Goal: Information Seeking & Learning: Learn about a topic

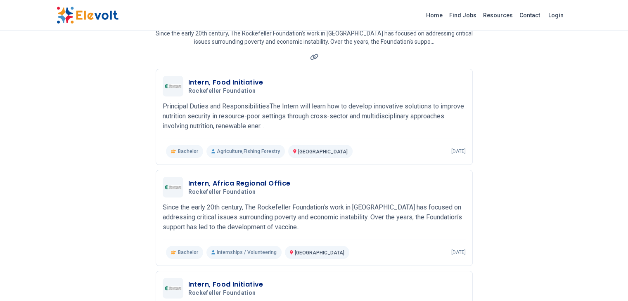
scroll to position [69, 0]
click at [480, 17] on link "Find Jobs" at bounding box center [463, 15] width 34 height 13
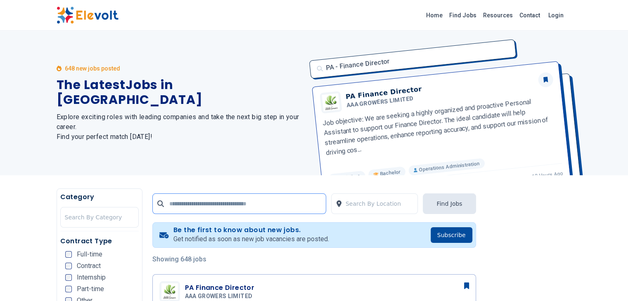
drag, startPoint x: 0, startPoint y: 0, endPoint x: 268, endPoint y: 200, distance: 334.6
click at [268, 200] on input "text" at bounding box center [239, 204] width 174 height 21
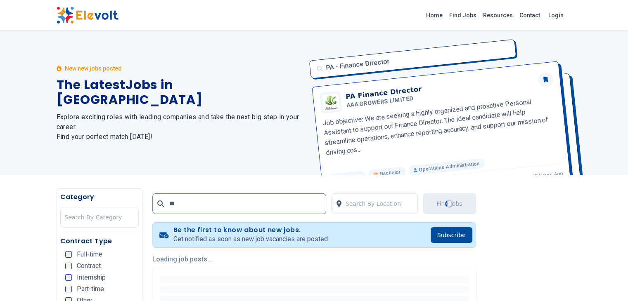
type input "*****"
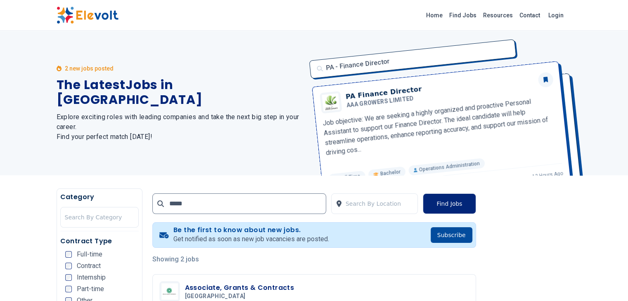
click at [476, 207] on button "Find Jobs" at bounding box center [449, 204] width 53 height 21
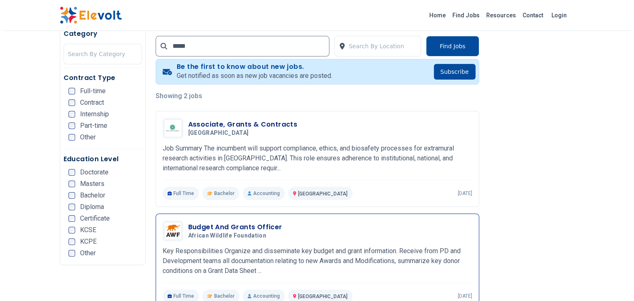
scroll to position [165, 0]
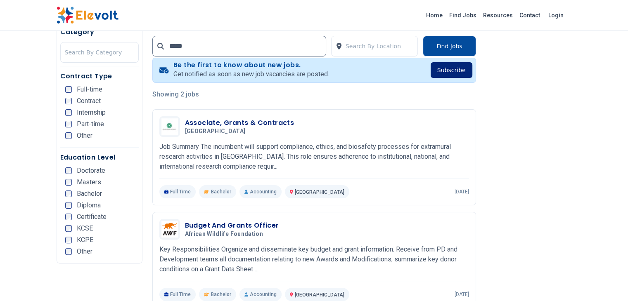
click at [472, 71] on button "Subscribe" at bounding box center [452, 70] width 42 height 16
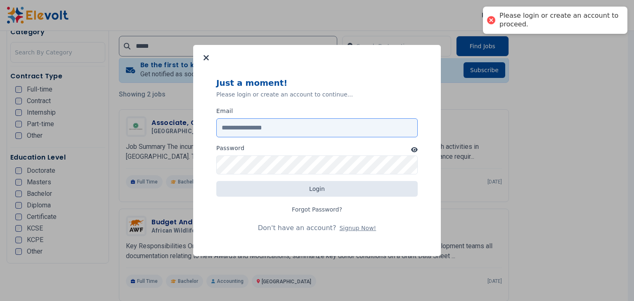
click at [320, 130] on input "Email" at bounding box center [316, 127] width 201 height 19
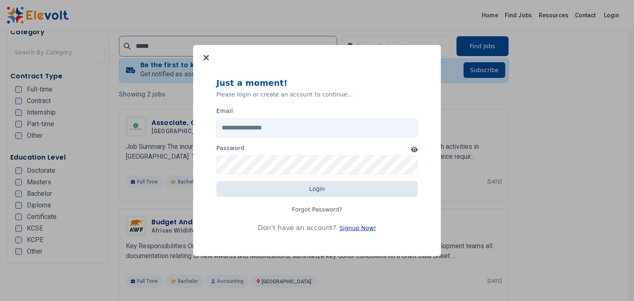
click at [353, 229] on button "Signup Now!" at bounding box center [357, 228] width 37 height 8
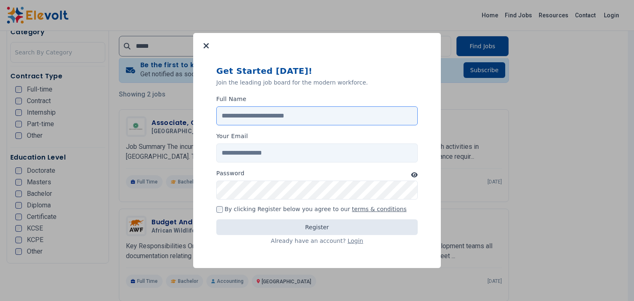
click at [266, 110] on input "Full Name" at bounding box center [316, 116] width 201 height 19
type input "**********"
click at [264, 152] on input "Your Email" at bounding box center [316, 153] width 201 height 19
type input "**********"
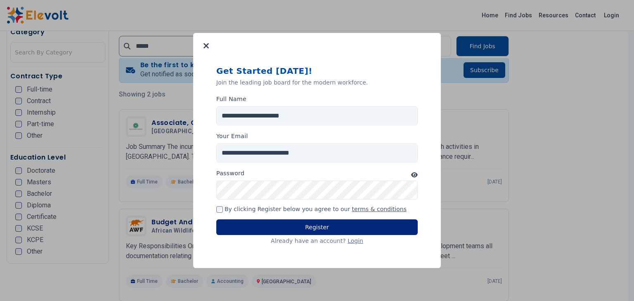
click at [249, 223] on button "Register" at bounding box center [316, 228] width 201 height 16
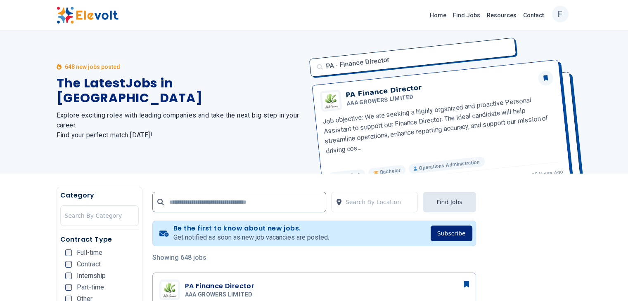
click at [472, 234] on button "Subscribe" at bounding box center [452, 234] width 42 height 16
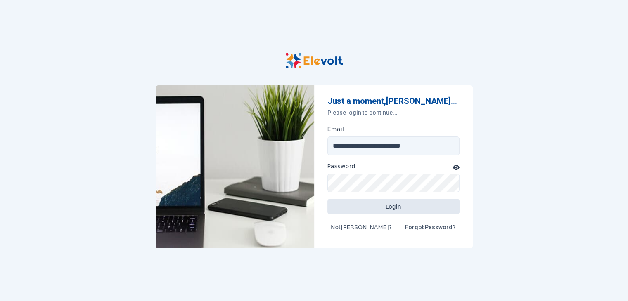
click at [380, 151] on input "**********" at bounding box center [393, 146] width 132 height 19
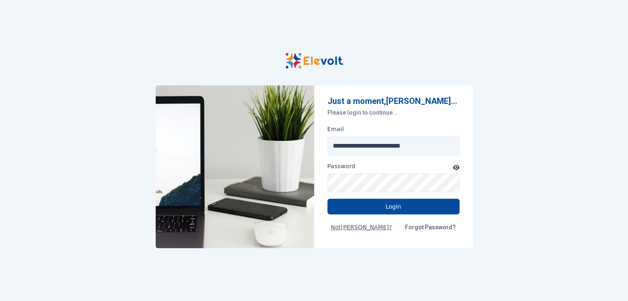
click at [453, 170] on icon "button" at bounding box center [456, 168] width 7 height 6
click at [405, 210] on button "Login" at bounding box center [393, 207] width 132 height 16
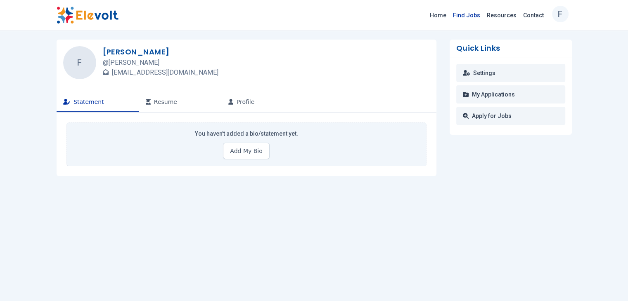
click at [483, 16] on link "Find Jobs" at bounding box center [467, 15] width 34 height 13
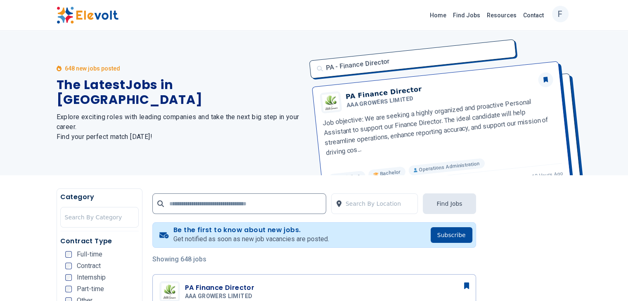
click at [472, 233] on button "Subscribe" at bounding box center [452, 235] width 42 height 16
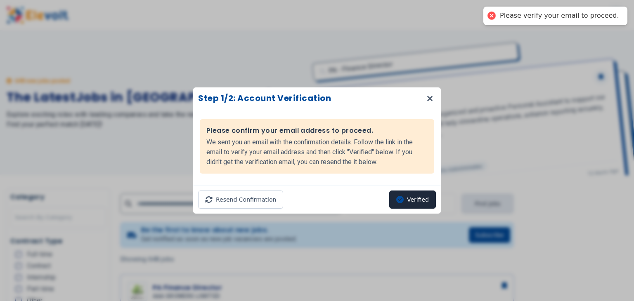
click at [411, 202] on button "Verified" at bounding box center [412, 200] width 47 height 18
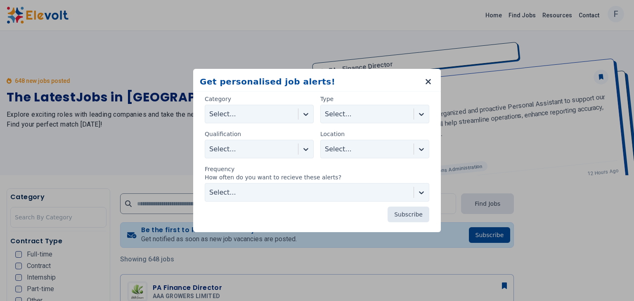
click at [305, 112] on icon at bounding box center [306, 114] width 8 height 8
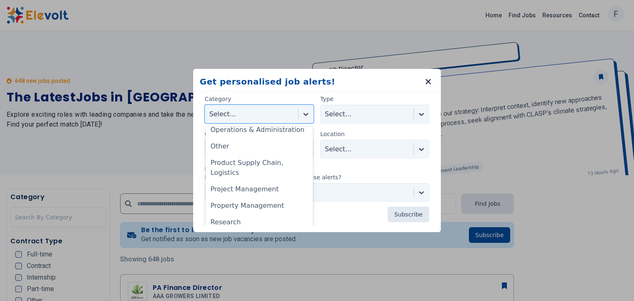
scroll to position [436, 0]
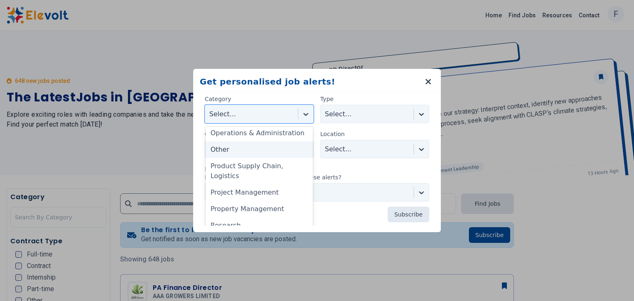
click at [268, 154] on div "Other" at bounding box center [259, 150] width 107 height 17
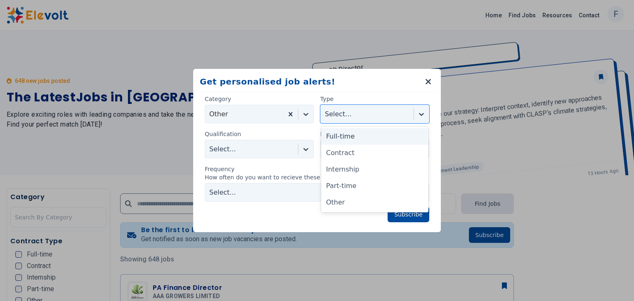
click at [348, 121] on div "Select..." at bounding box center [367, 114] width 93 height 15
click at [345, 136] on div "Full-time" at bounding box center [374, 136] width 107 height 17
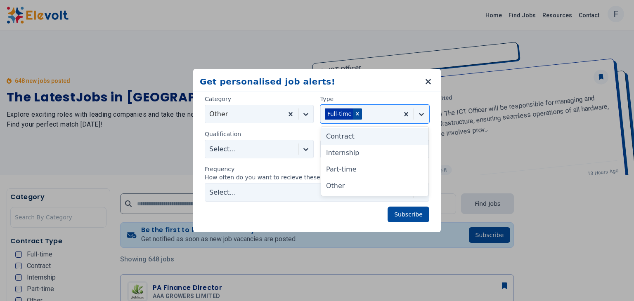
click at [421, 114] on icon at bounding box center [421, 114] width 5 height 3
click at [370, 139] on div "Contract" at bounding box center [374, 136] width 107 height 17
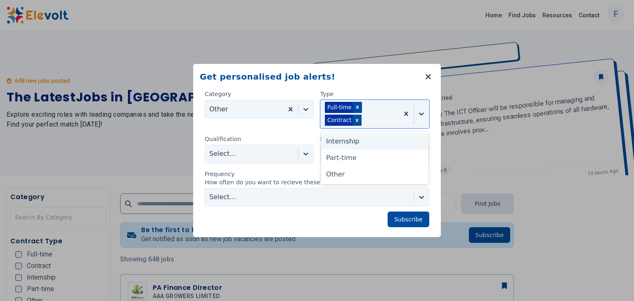
click at [419, 116] on icon at bounding box center [421, 114] width 8 height 8
click at [376, 162] on div "Part-time" at bounding box center [374, 158] width 107 height 17
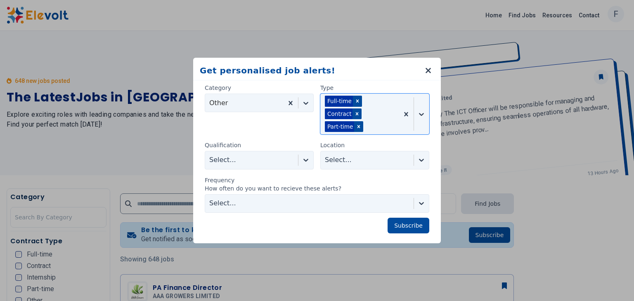
click at [420, 114] on icon at bounding box center [421, 114] width 8 height 8
click at [370, 164] on div "Other" at bounding box center [374, 164] width 107 height 17
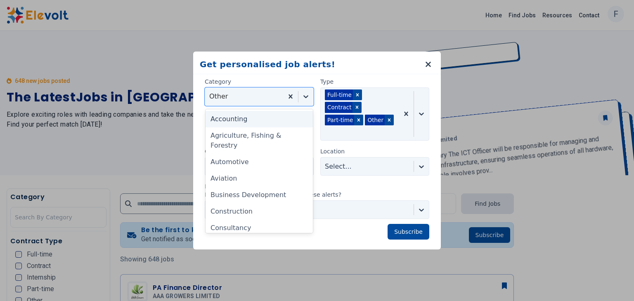
click at [304, 101] on icon at bounding box center [306, 96] width 8 height 8
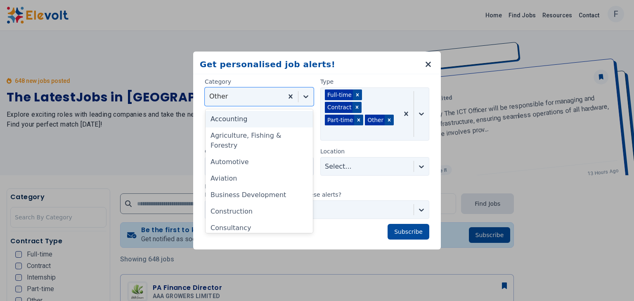
click at [267, 120] on div "Accounting" at bounding box center [259, 119] width 107 height 17
click at [303, 102] on div at bounding box center [305, 96] width 15 height 15
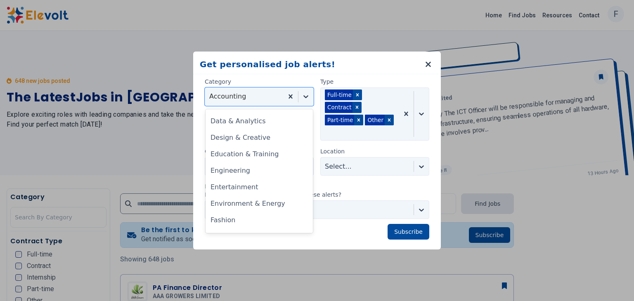
scroll to position [143, 0]
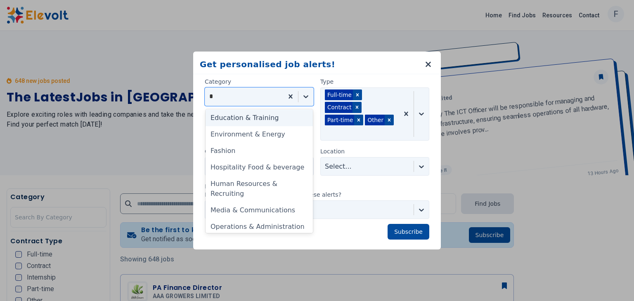
type input "**"
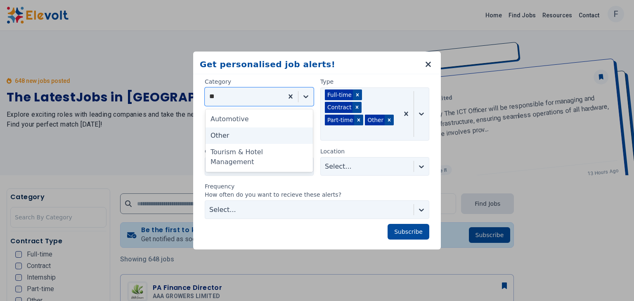
click at [251, 144] on div "Other" at bounding box center [259, 136] width 107 height 17
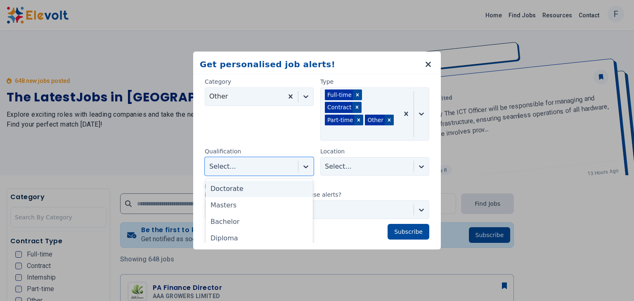
click at [258, 158] on div "Select..." at bounding box center [259, 166] width 109 height 19
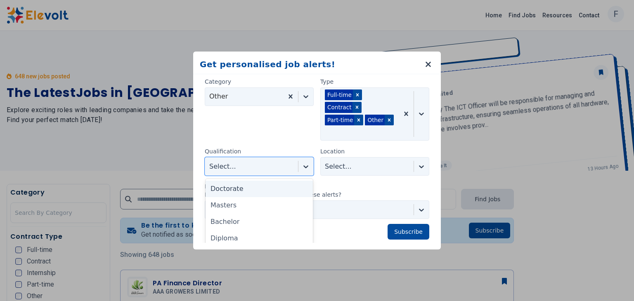
scroll to position [5, 0]
click at [246, 206] on div "Masters" at bounding box center [259, 205] width 107 height 17
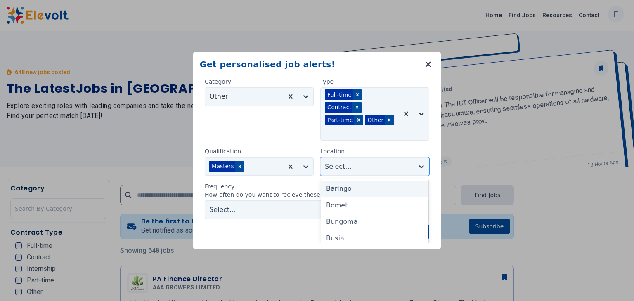
click at [338, 166] on div "Select..." at bounding box center [367, 166] width 93 height 15
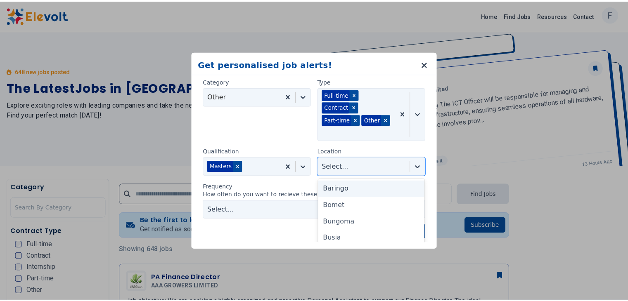
scroll to position [10, 0]
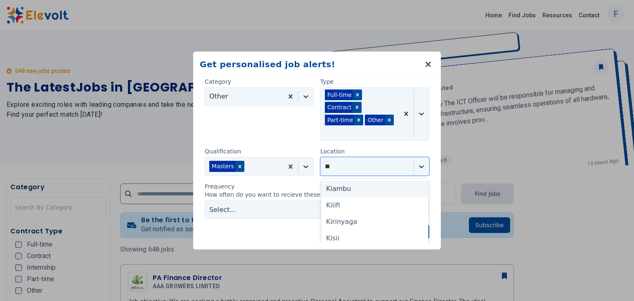
type input "*"
type input "**"
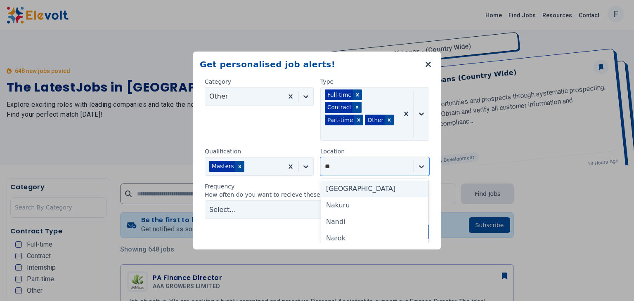
click at [337, 187] on div "[GEOGRAPHIC_DATA]" at bounding box center [374, 189] width 107 height 17
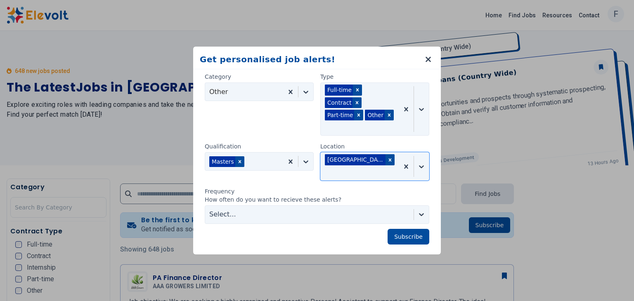
click at [309, 209] on div at bounding box center [309, 215] width 200 height 12
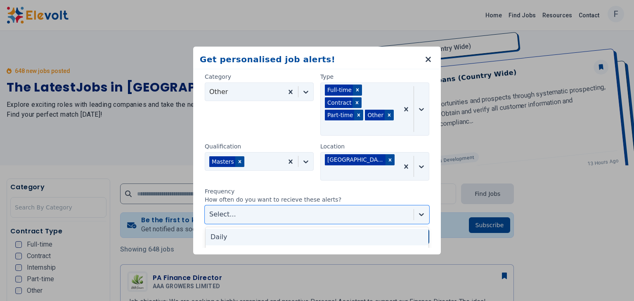
click at [287, 234] on div "Daily" at bounding box center [317, 237] width 223 height 17
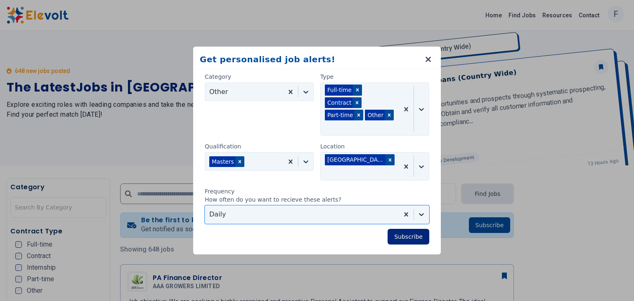
click at [411, 229] on button "Subscribe" at bounding box center [409, 237] width 42 height 16
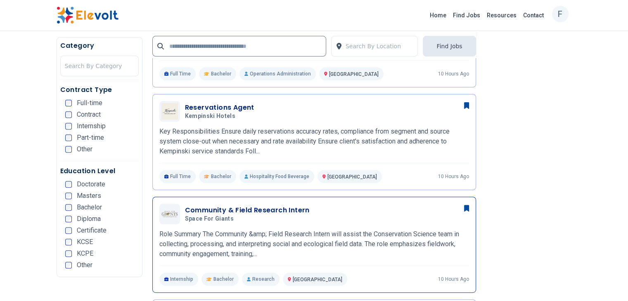
scroll to position [284, 0]
click at [219, 205] on h3 "Community & Field Research Intern" at bounding box center [247, 210] width 125 height 10
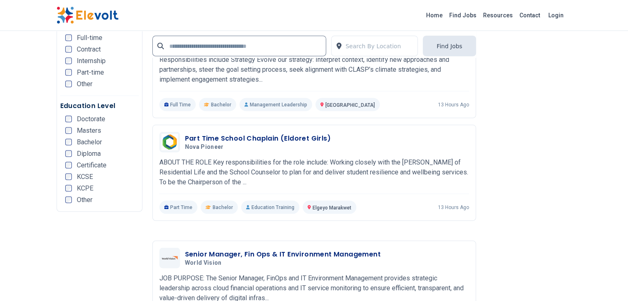
scroll to position [1585, 0]
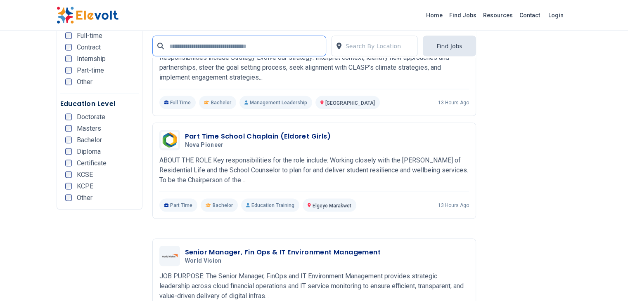
click at [206, 45] on input "text" at bounding box center [239, 46] width 174 height 21
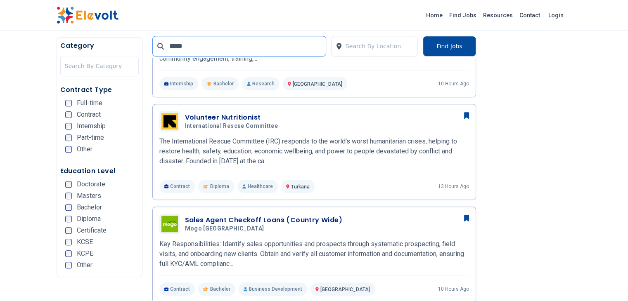
scroll to position [0, 0]
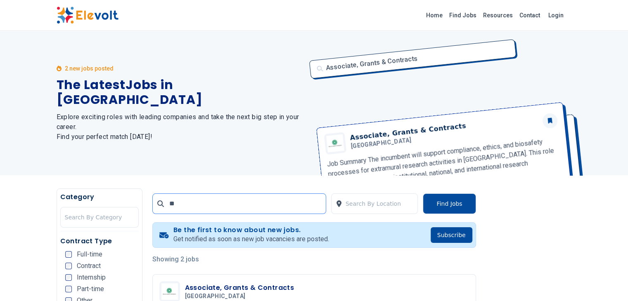
type input "*"
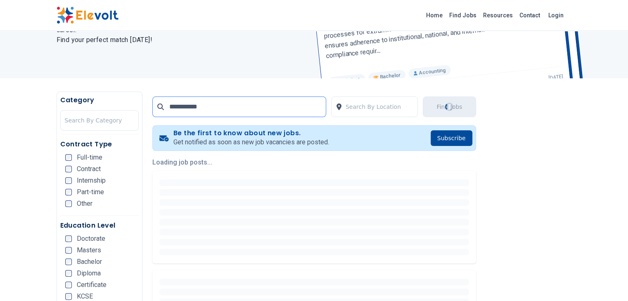
scroll to position [97, 0]
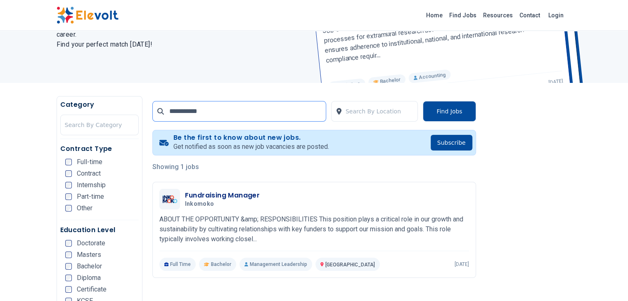
scroll to position [92, 0]
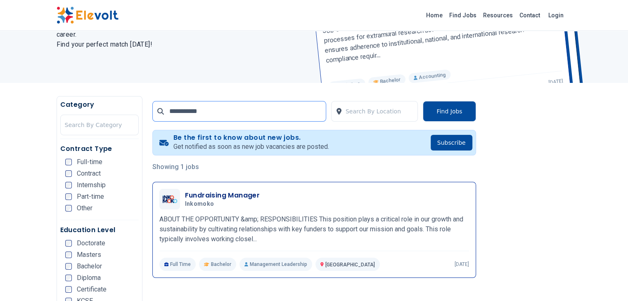
type input "**********"
click at [203, 192] on h3 "Fundraising Manager" at bounding box center [222, 196] width 75 height 10
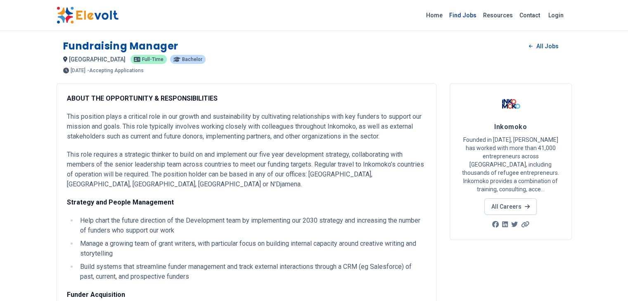
click at [480, 14] on link "Find Jobs" at bounding box center [463, 15] width 34 height 13
